Goal: Task Accomplishment & Management: Manage account settings

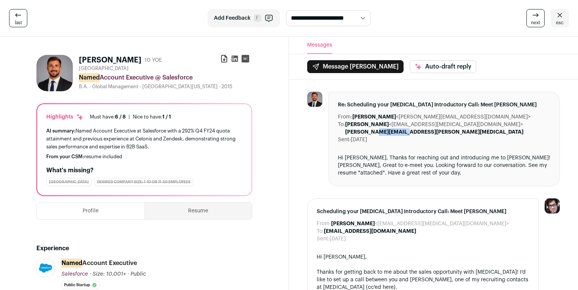
drag, startPoint x: 526, startPoint y: 126, endPoint x: 494, endPoint y: 126, distance: 31.8
click at [494, 126] on div "To: [PERSON_NAME] <[EMAIL_ADDRESS][MEDICAL_DATA][DOMAIN_NAME]> [PERSON_NAME][EM…" at bounding box center [444, 128] width 212 height 15
click at [559, 20] on span "esc" at bounding box center [560, 23] width 8 height 6
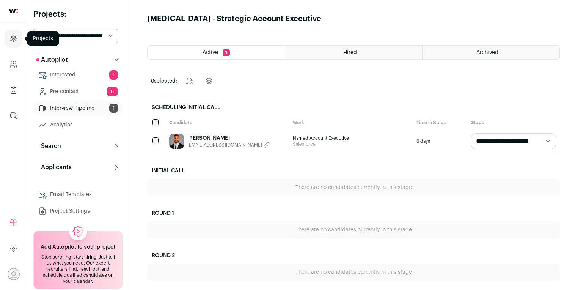
click at [17, 39] on icon "Projects" at bounding box center [13, 38] width 9 height 9
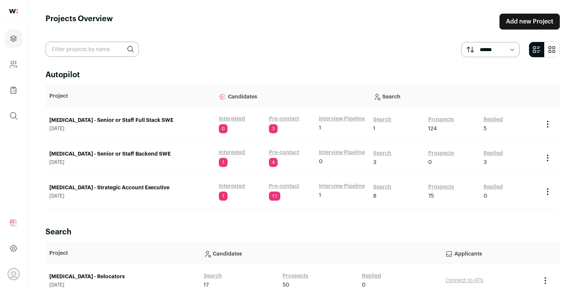
click at [221, 161] on span "1" at bounding box center [223, 162] width 9 height 9
click at [228, 151] on link "Interested" at bounding box center [232, 153] width 26 height 8
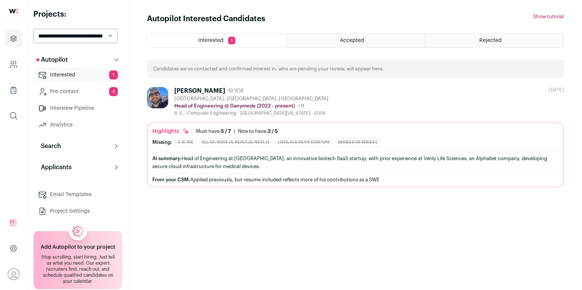
click at [204, 90] on div "[PERSON_NAME]" at bounding box center [199, 91] width 51 height 8
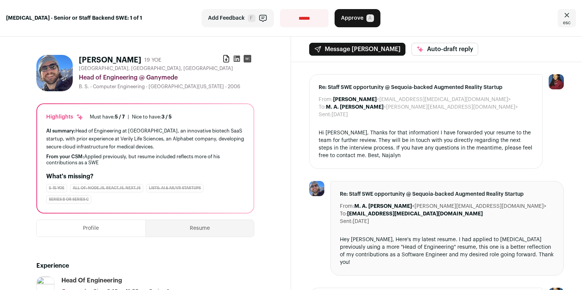
click at [186, 226] on button "Resume" at bounding box center [200, 228] width 108 height 17
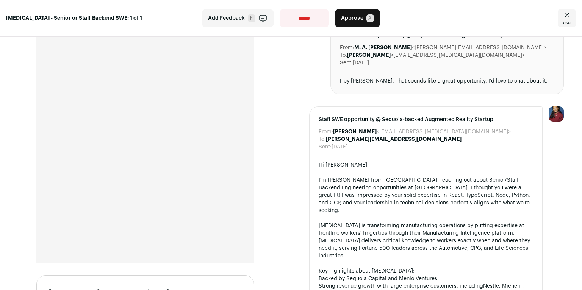
scroll to position [36, 0]
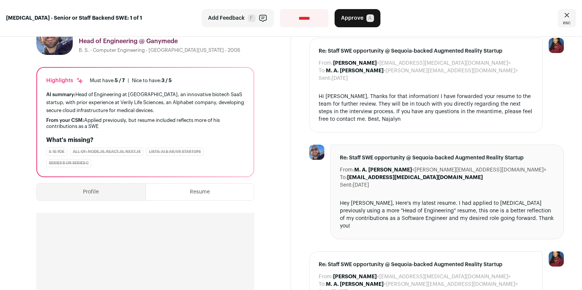
click at [102, 191] on button "Profile" at bounding box center [91, 192] width 109 height 17
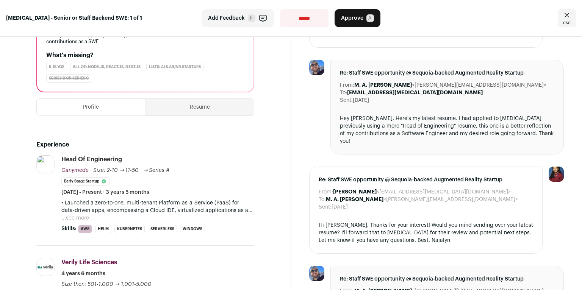
scroll to position [240, 0]
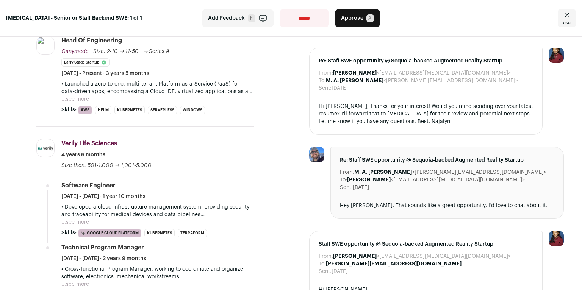
click at [78, 99] on button "...see more" at bounding box center [75, 100] width 28 height 8
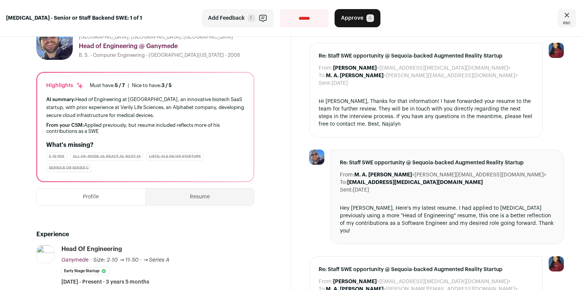
scroll to position [0, 0]
